Goal: Task Accomplishment & Management: Complete application form

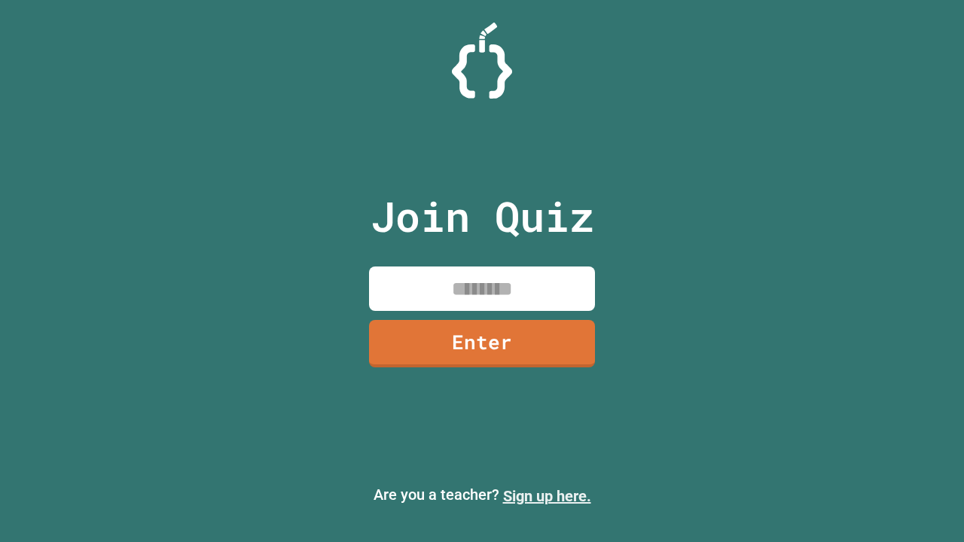
click at [547, 496] on link "Sign up here." at bounding box center [547, 496] width 88 height 18
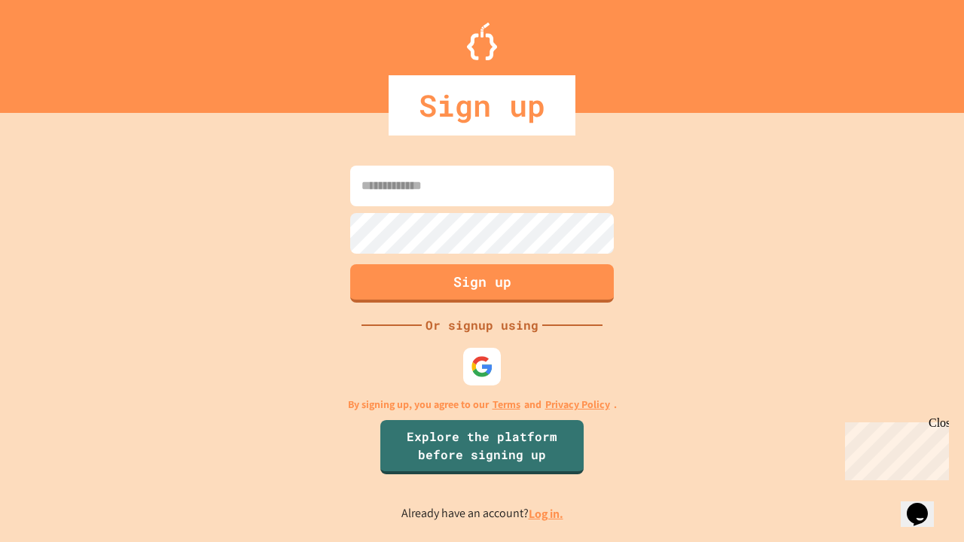
click at [547, 514] on link "Log in." at bounding box center [546, 514] width 35 height 16
